Goal: Find specific fact: Find specific fact

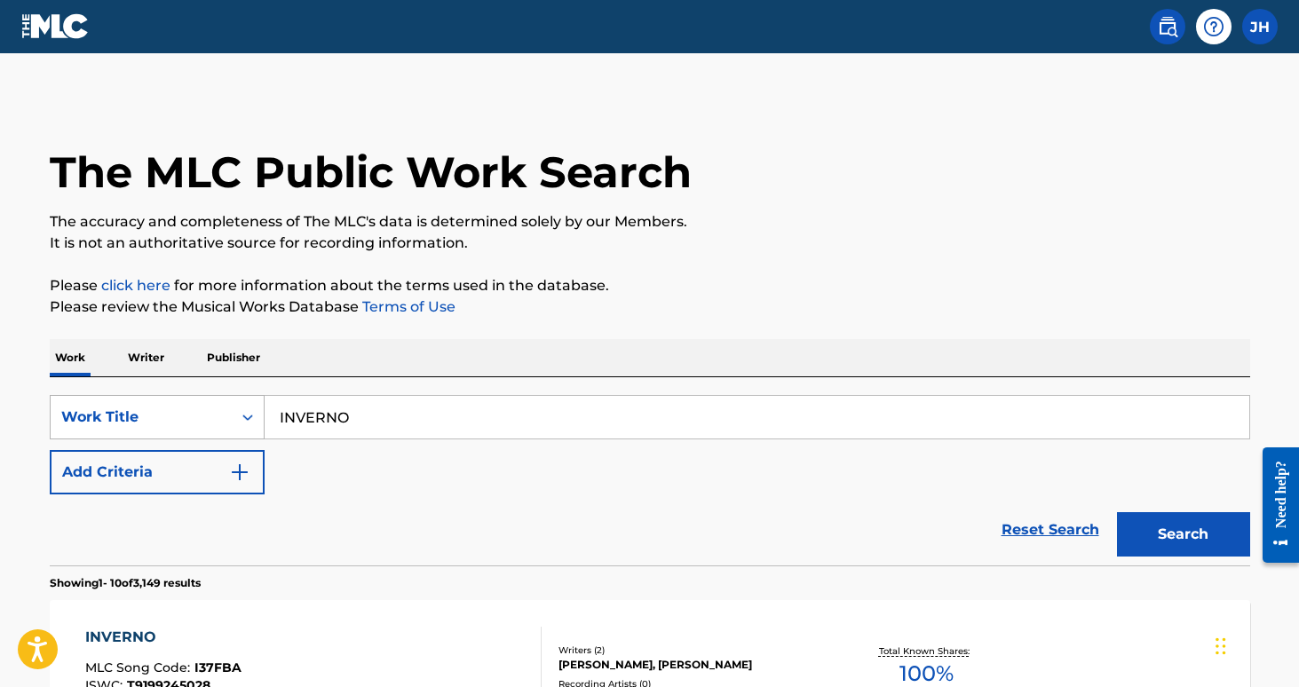
click at [250, 424] on icon "Search Form" at bounding box center [248, 418] width 18 height 18
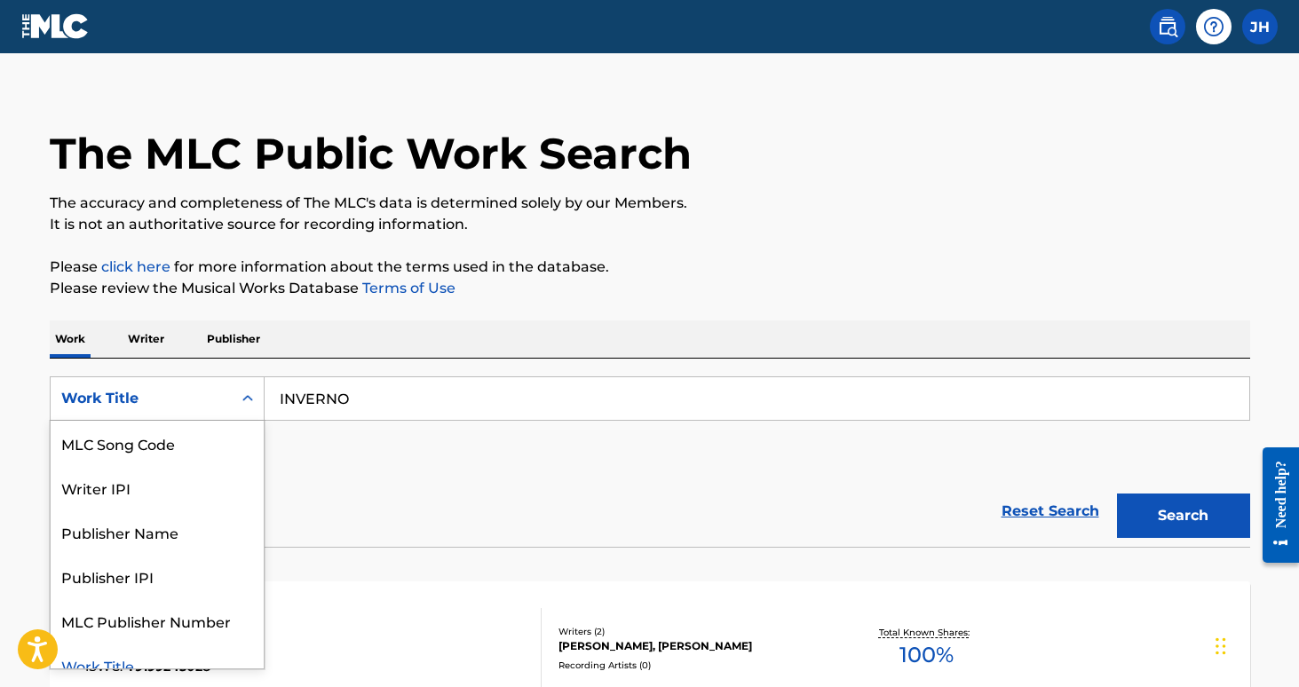
scroll to position [20, 0]
click at [221, 448] on div "MLC Song Code" at bounding box center [157, 442] width 213 height 44
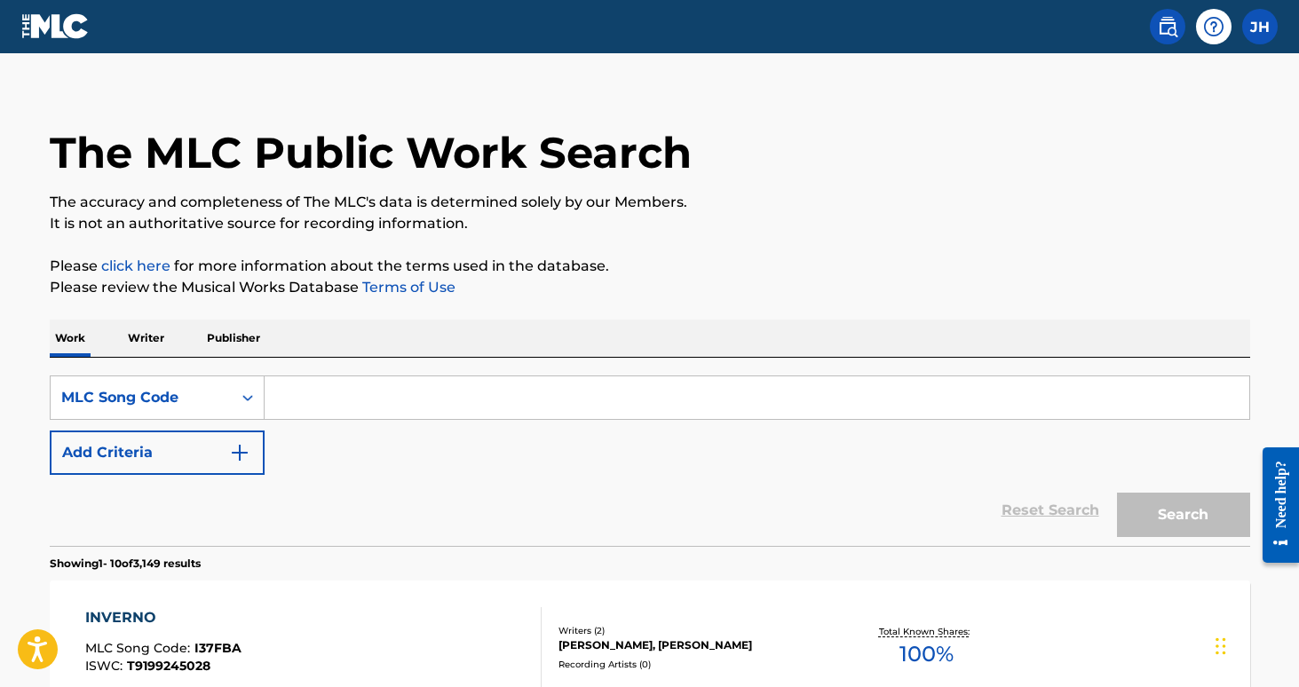
click at [353, 395] on input "Search Form" at bounding box center [757, 398] width 985 height 43
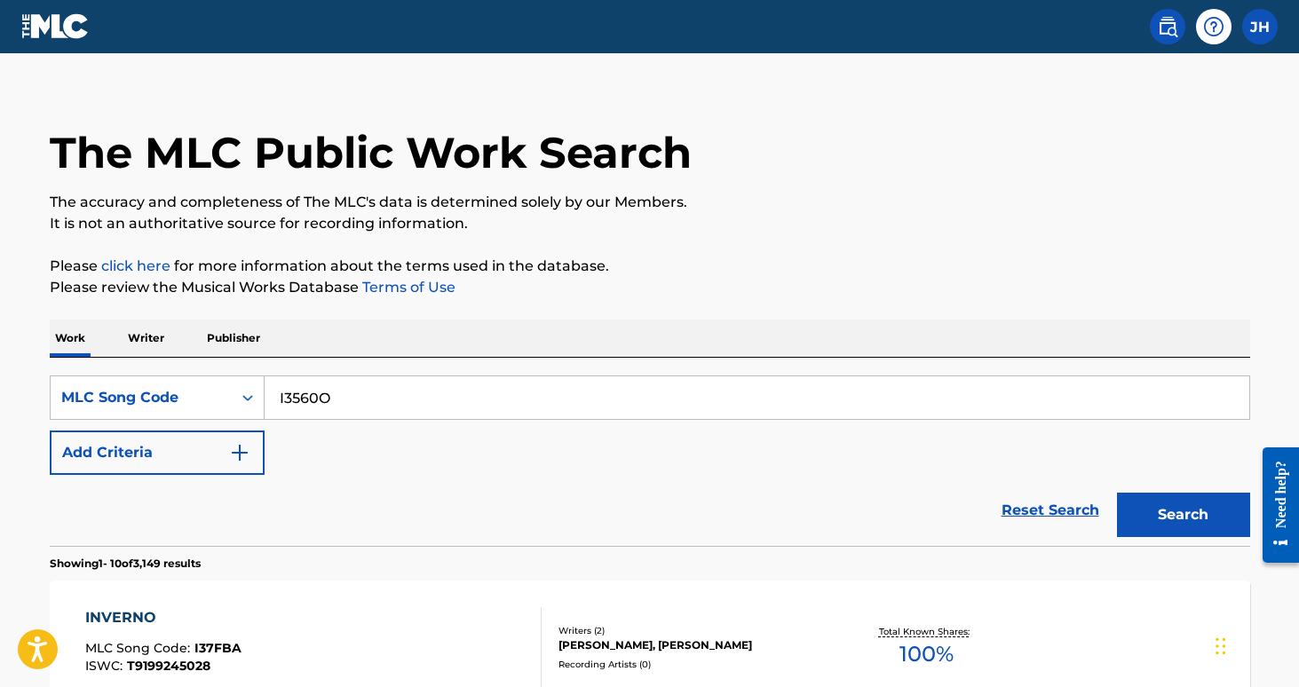
type input "I3560O"
click at [1183, 515] on button "Search" at bounding box center [1183, 515] width 133 height 44
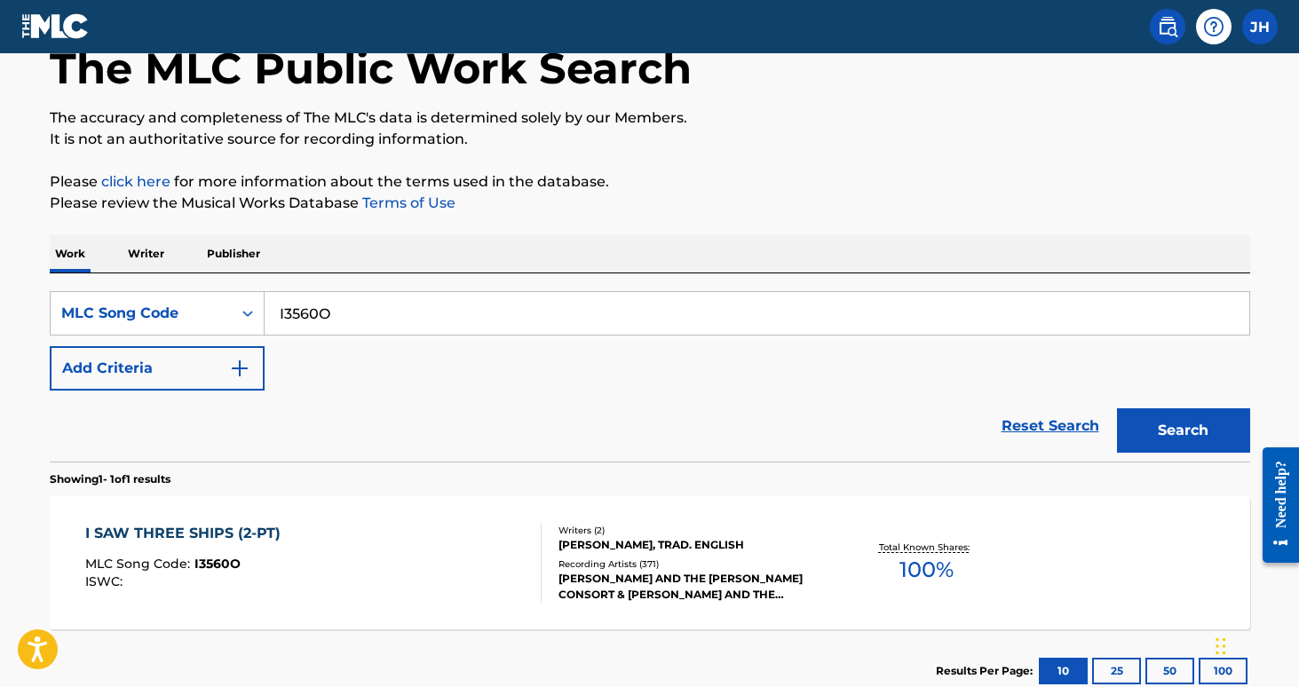
scroll to position [107, 0]
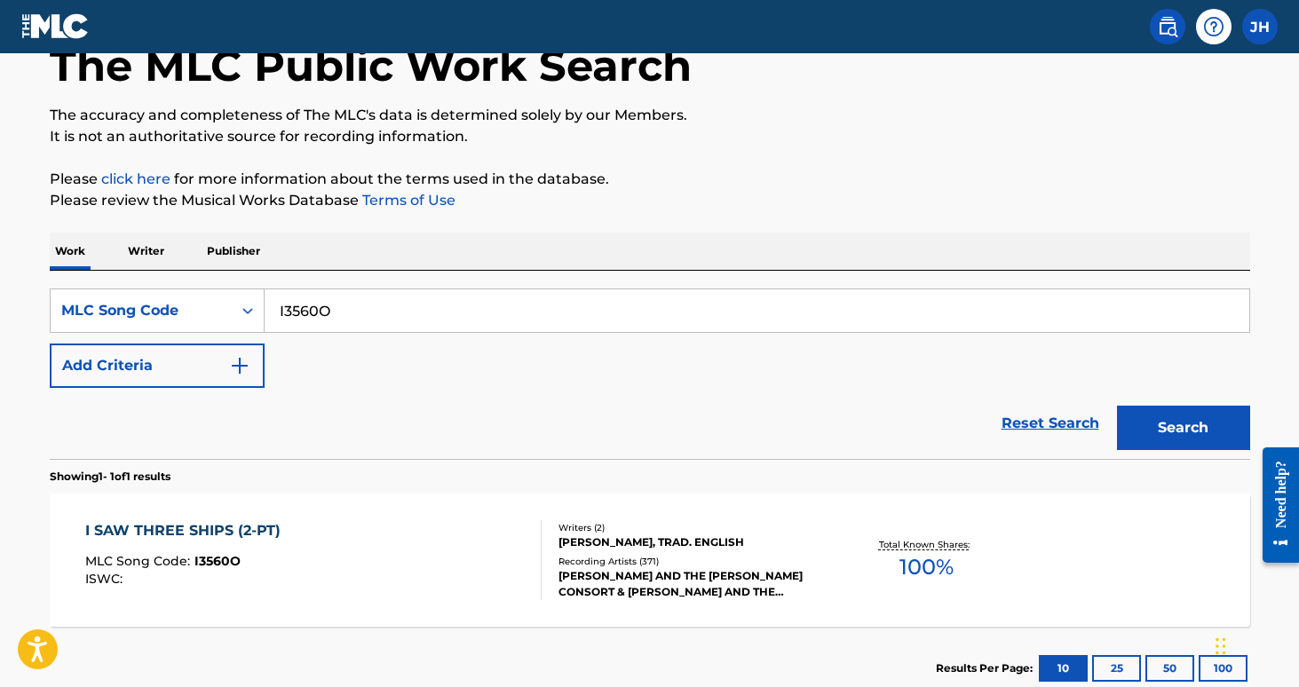
click at [639, 550] on div "[PERSON_NAME], TRAD. ENGLISH" at bounding box center [693, 543] width 268 height 16
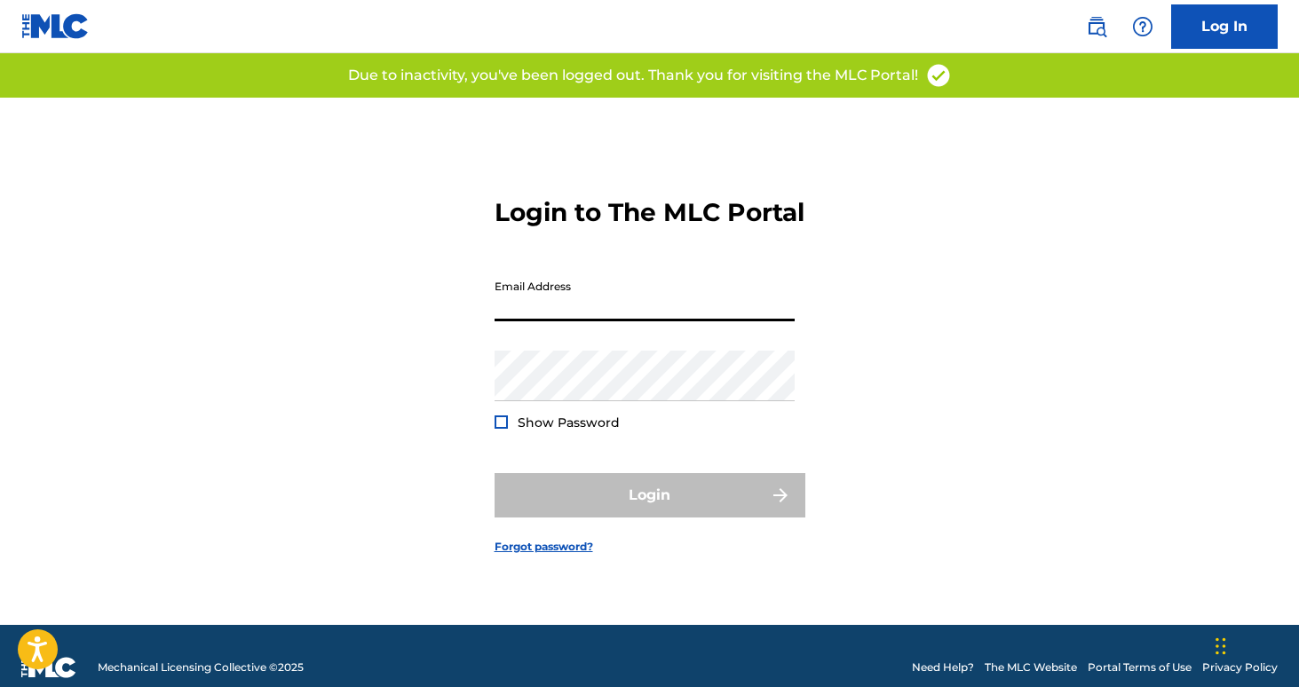
type input "[PERSON_NAME][EMAIL_ADDRESS][PERSON_NAME][DOMAIN_NAME]"
click at [649, 511] on button "Login" at bounding box center [650, 495] width 311 height 44
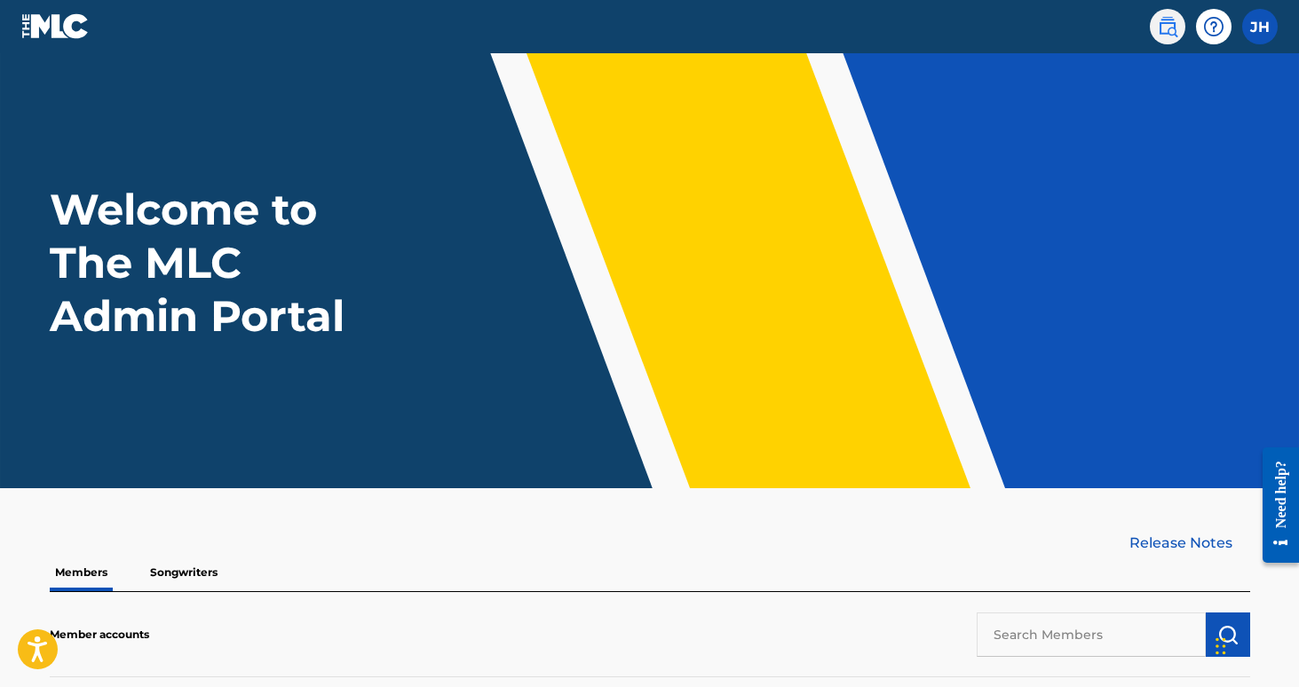
click at [1177, 20] on img at bounding box center [1167, 26] width 21 height 21
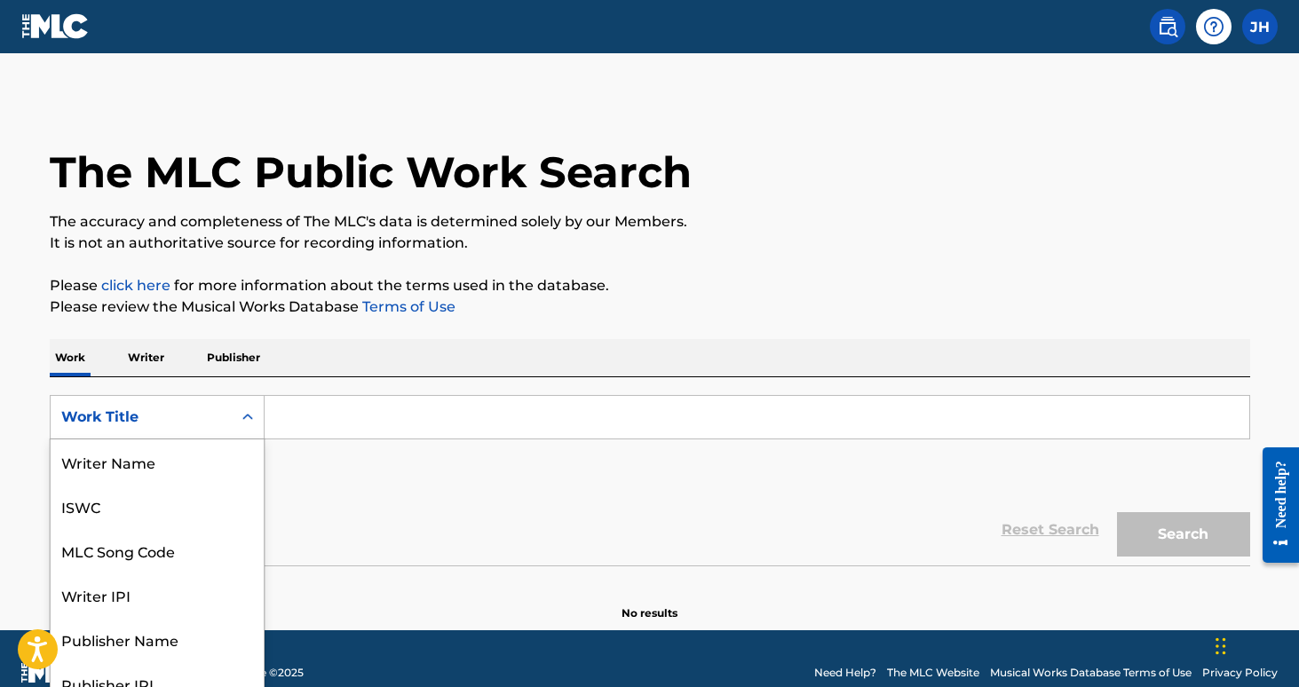
click at [249, 421] on div "Search Form" at bounding box center [248, 417] width 32 height 43
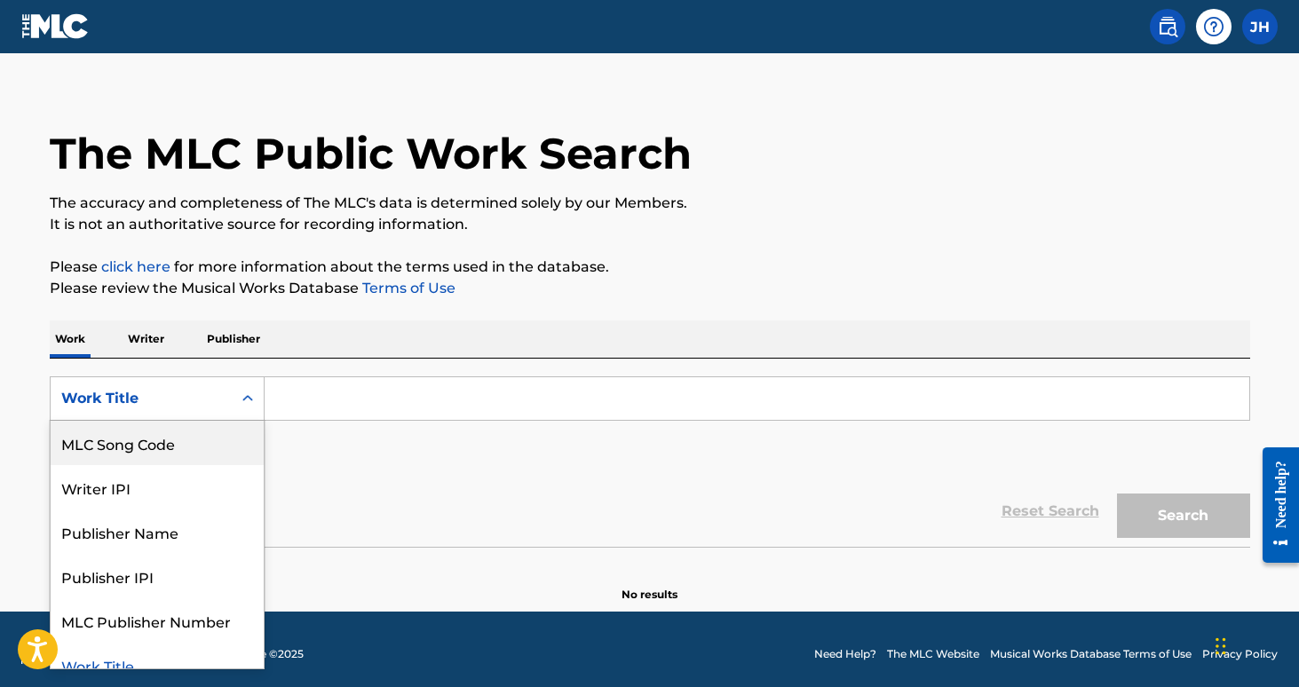
scroll to position [20, 0]
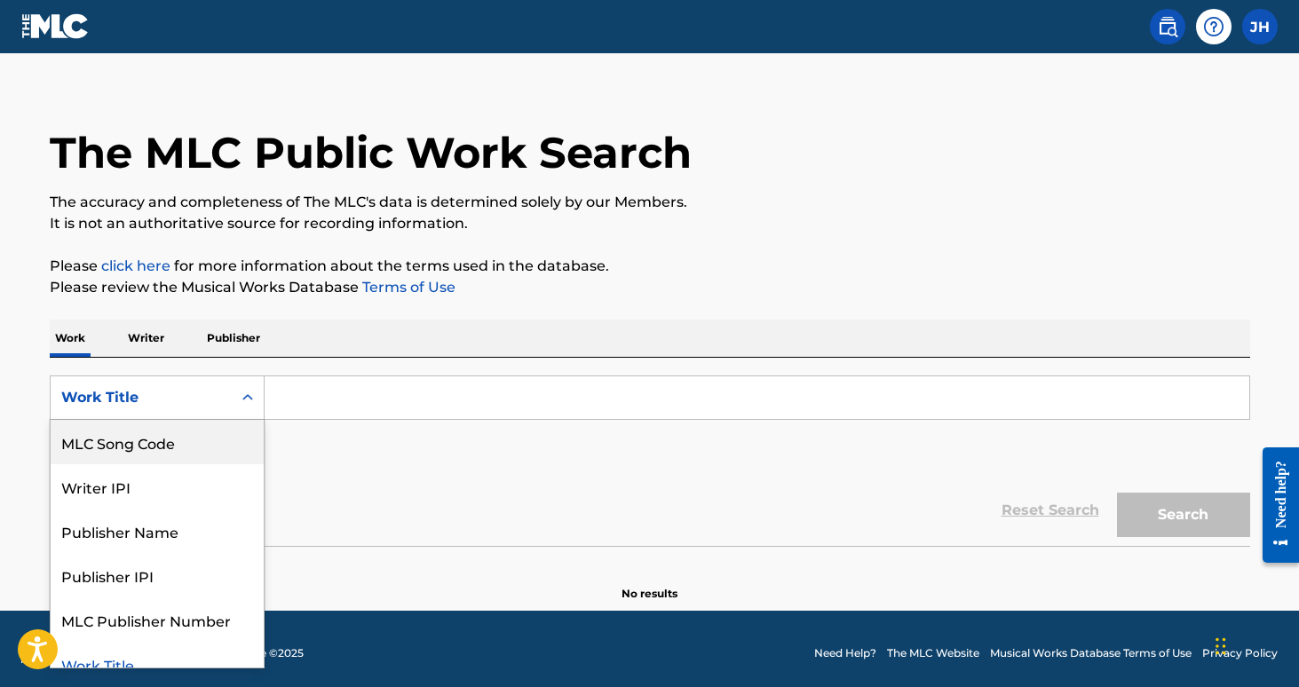
click at [222, 440] on div "MLC Song Code" at bounding box center [157, 442] width 213 height 44
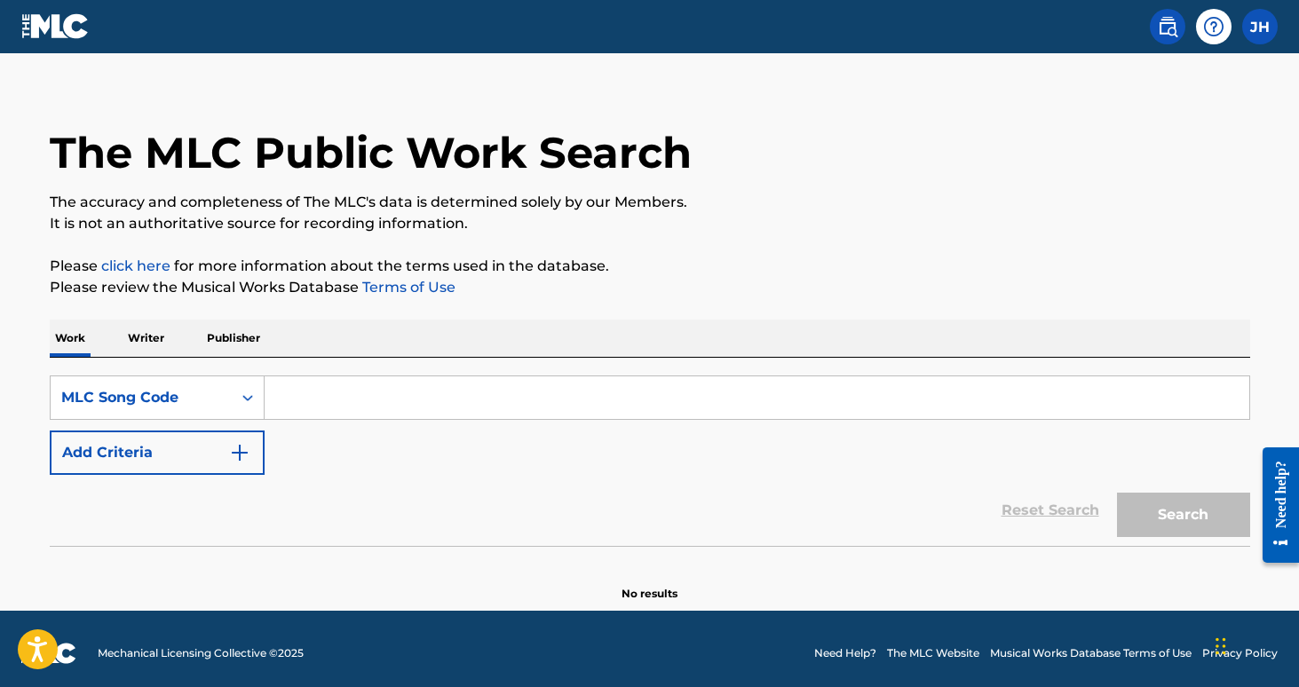
click at [309, 404] on input "Search Form" at bounding box center [757, 398] width 985 height 43
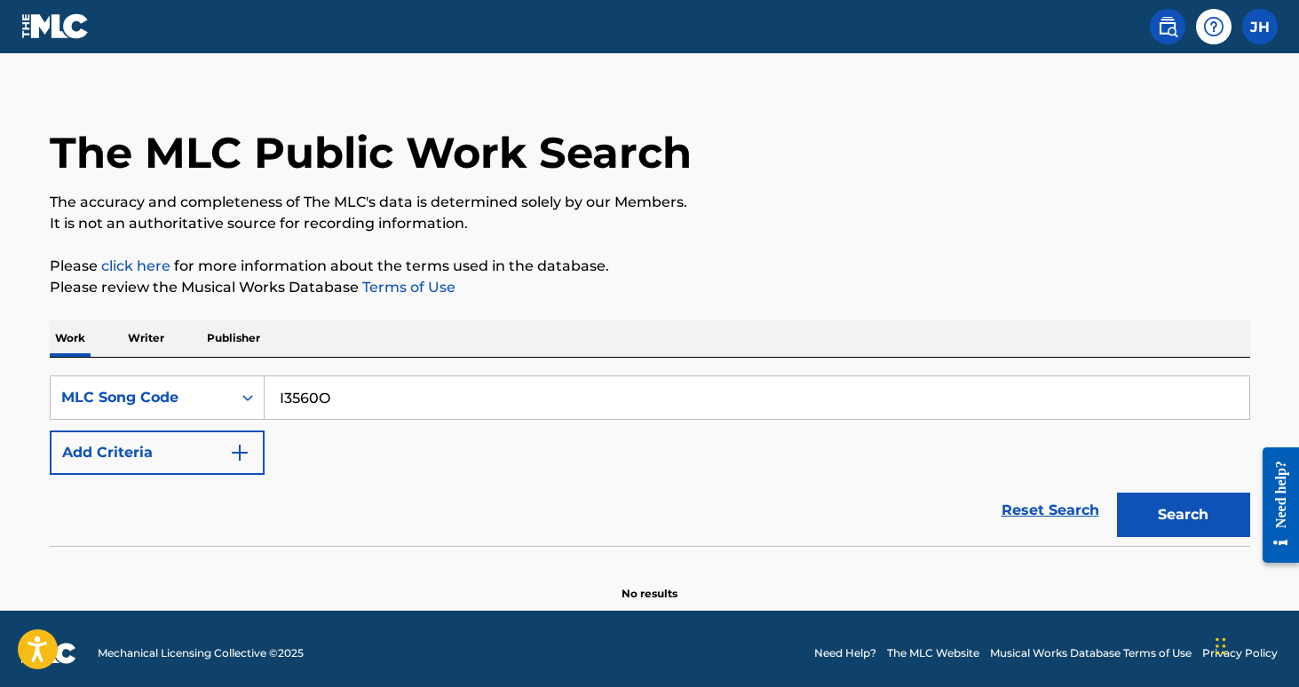
type input "I3560O"
click at [1183, 515] on button "Search" at bounding box center [1183, 515] width 133 height 44
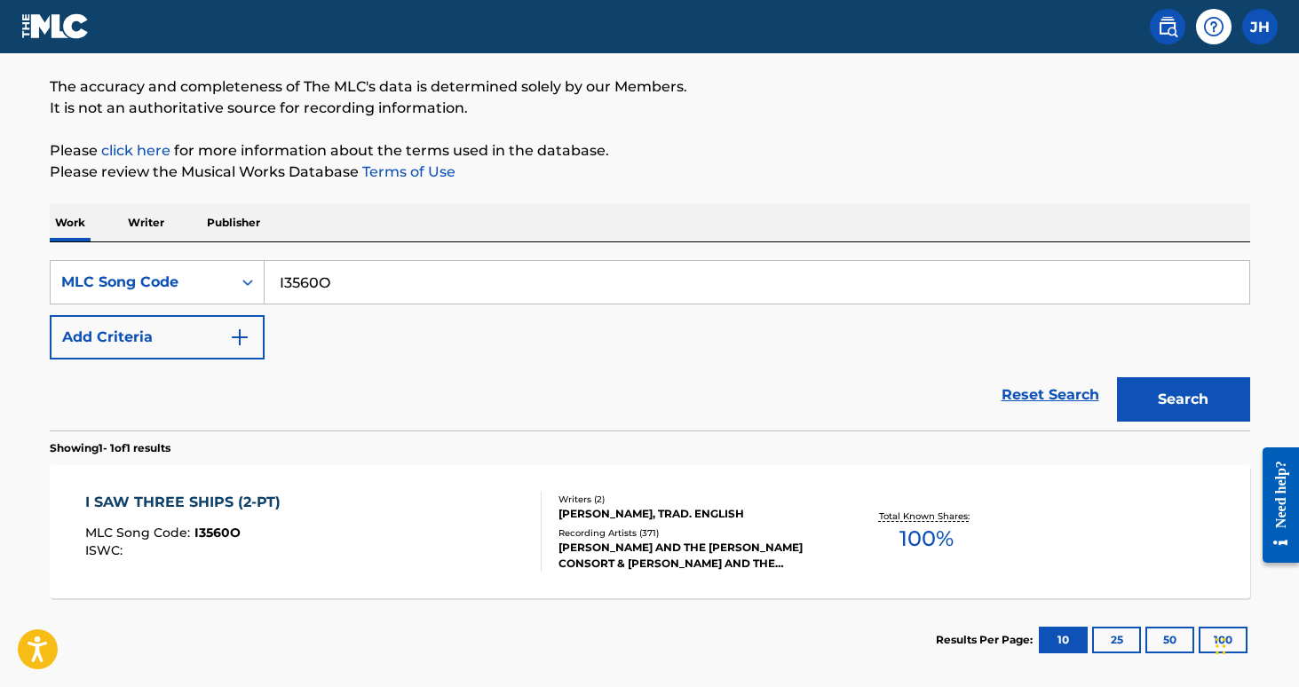
scroll to position [140, 0]
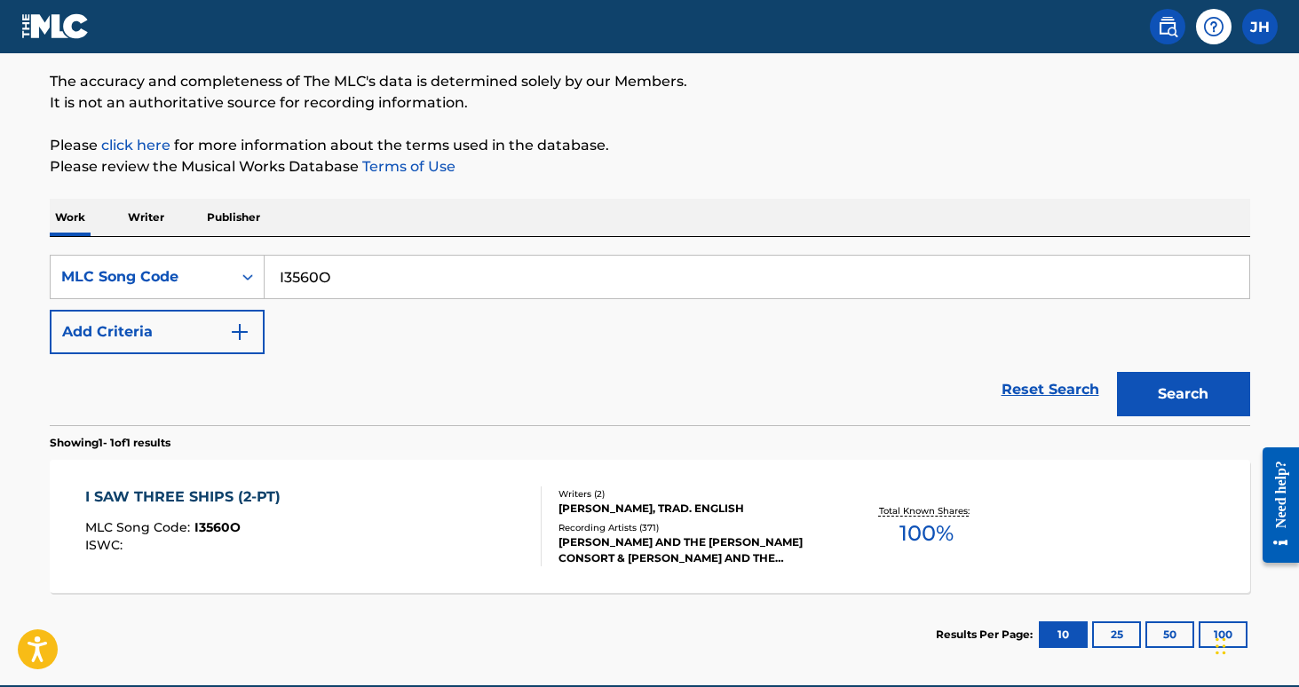
click at [742, 513] on div "[PERSON_NAME], TRAD. ENGLISH" at bounding box center [693, 509] width 268 height 16
